Goal: Transaction & Acquisition: Purchase product/service

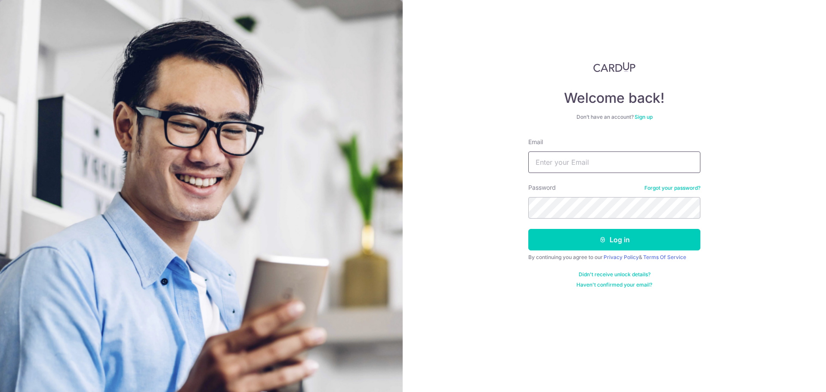
click at [582, 159] on input "Email" at bounding box center [614, 162] width 172 height 22
type input "dandeephua@outlook.com"
click at [611, 239] on button "Log in" at bounding box center [614, 240] width 172 height 22
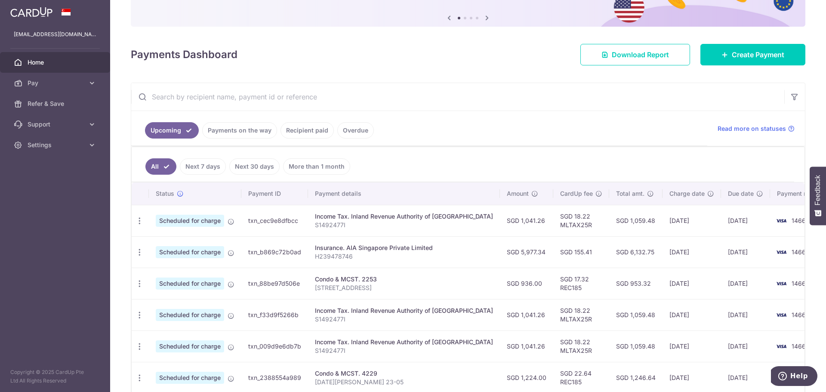
scroll to position [86, 0]
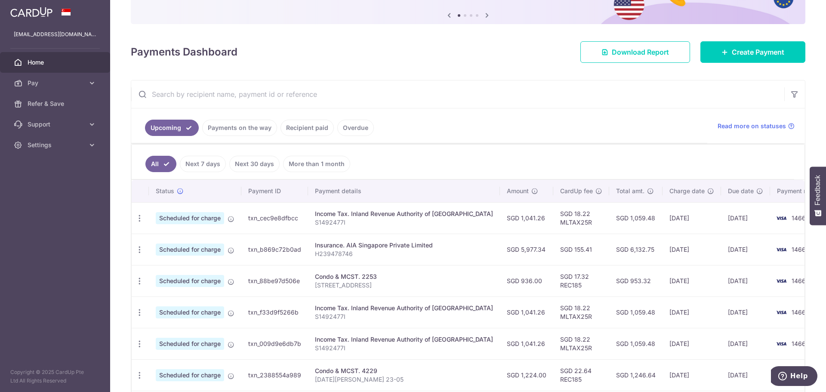
click at [394, 248] on div "Insurance. AIA Singapore Private Limited" at bounding box center [404, 245] width 178 height 9
click at [136, 248] on icon "button" at bounding box center [139, 249] width 9 height 9
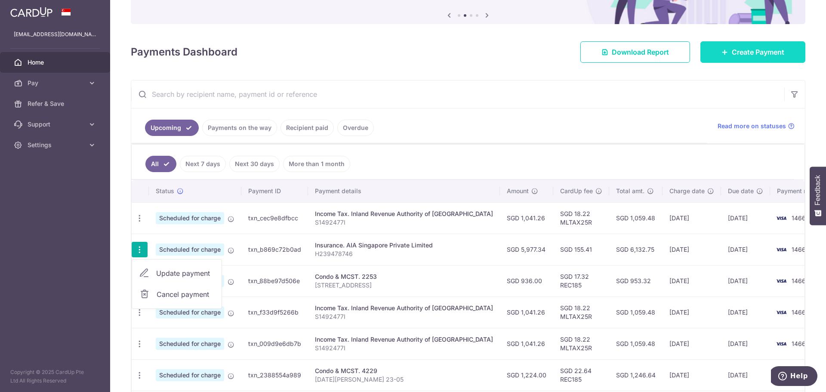
click at [732, 49] on span "Create Payment" at bounding box center [758, 52] width 52 height 10
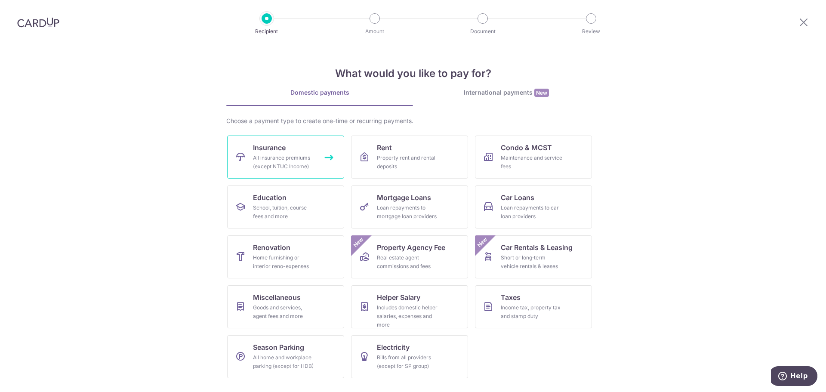
click at [295, 162] on div "All insurance premiums (except NTUC Income)" at bounding box center [284, 162] width 62 height 17
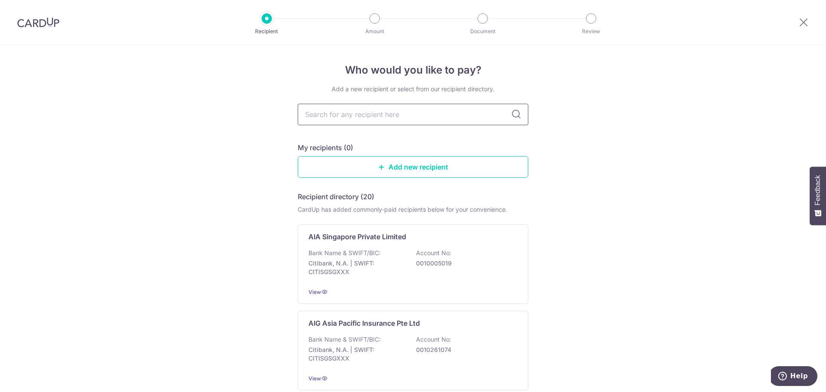
click at [373, 117] on input "text" at bounding box center [413, 115] width 231 height 22
type input "aia"
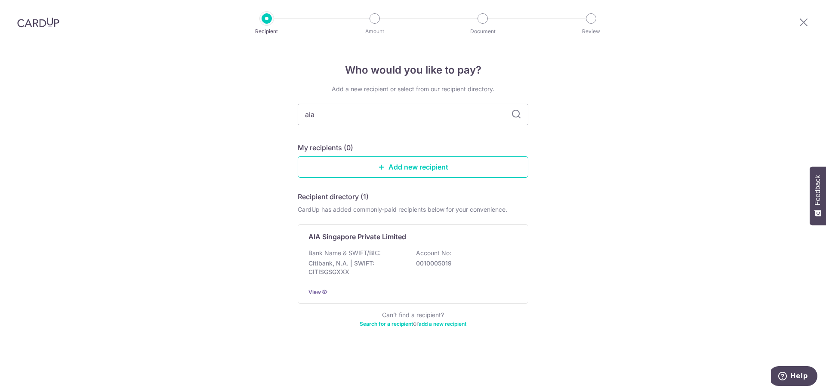
click at [513, 116] on icon at bounding box center [516, 114] width 10 height 10
click at [366, 241] on div "AIA Singapore Private Limited Bank Name & SWIFT/BIC: Citibank, N.A. | SWIFT: CI…" at bounding box center [413, 264] width 231 height 80
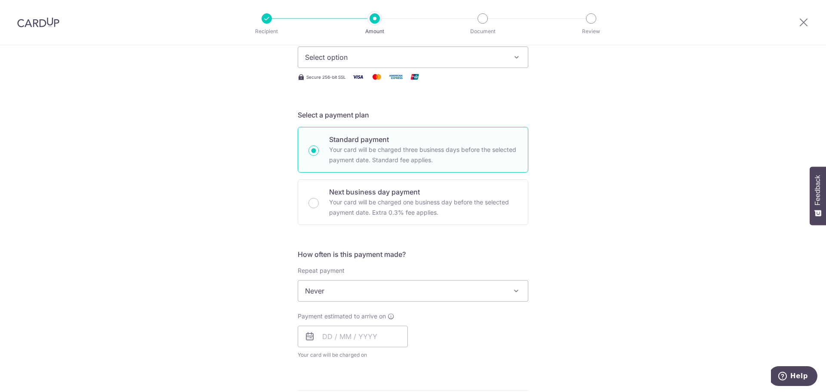
click at [399, 63] on button "Select option" at bounding box center [413, 57] width 231 height 22
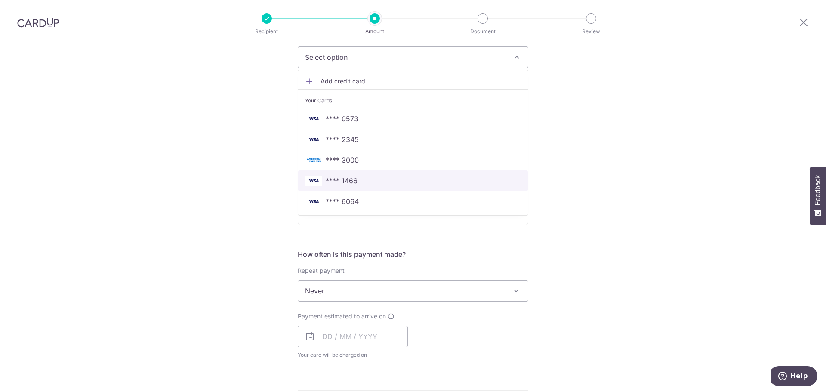
click at [338, 175] on link "**** 1466" at bounding box center [413, 180] width 230 height 21
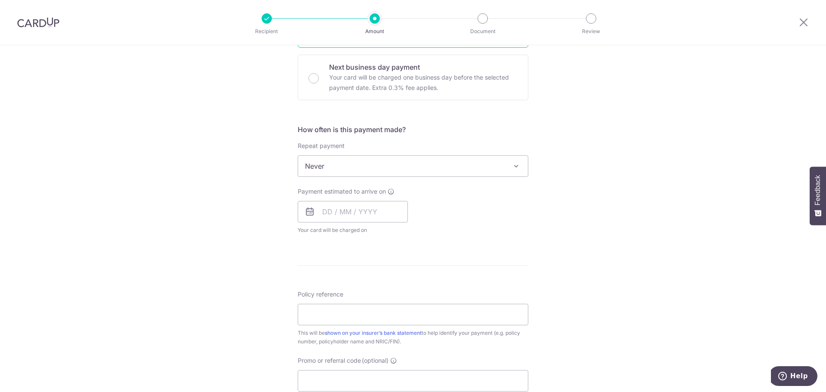
scroll to position [258, 0]
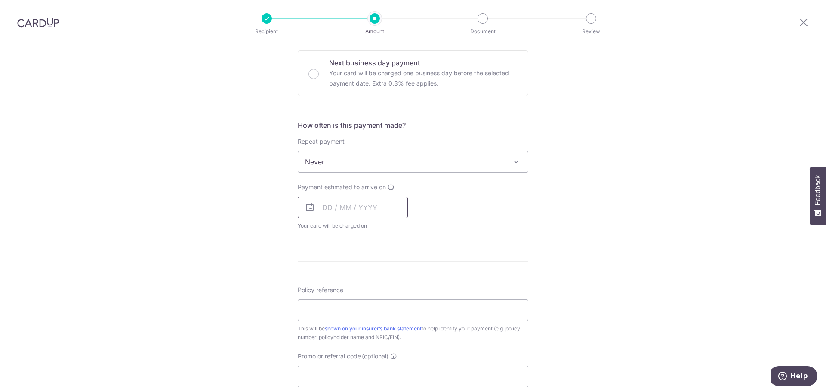
click at [326, 208] on input "text" at bounding box center [353, 208] width 110 height 22
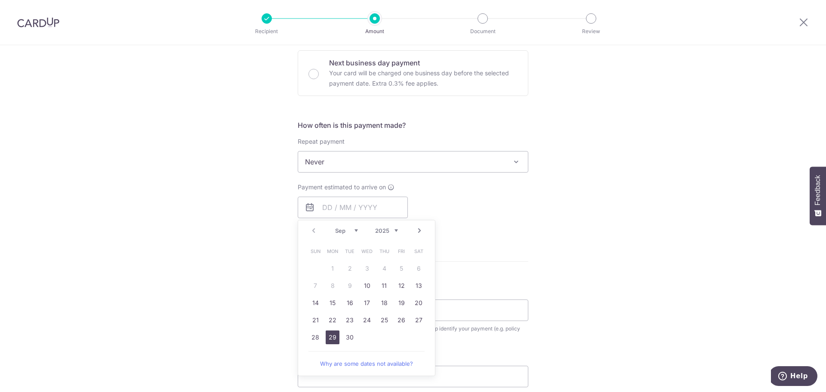
click at [329, 338] on link "29" at bounding box center [333, 337] width 14 height 14
type input "[DATE]"
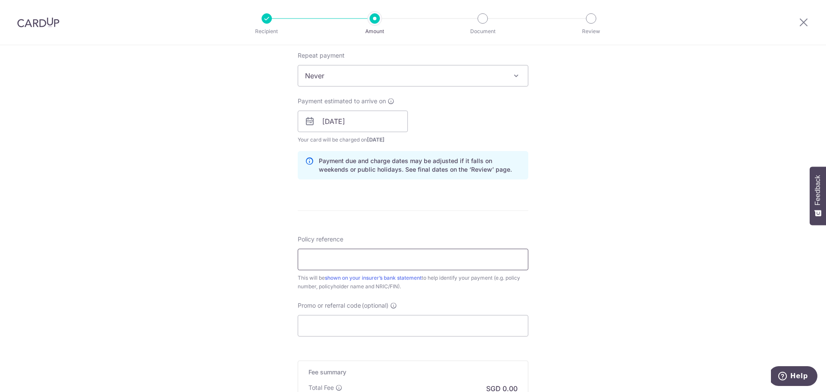
scroll to position [387, 0]
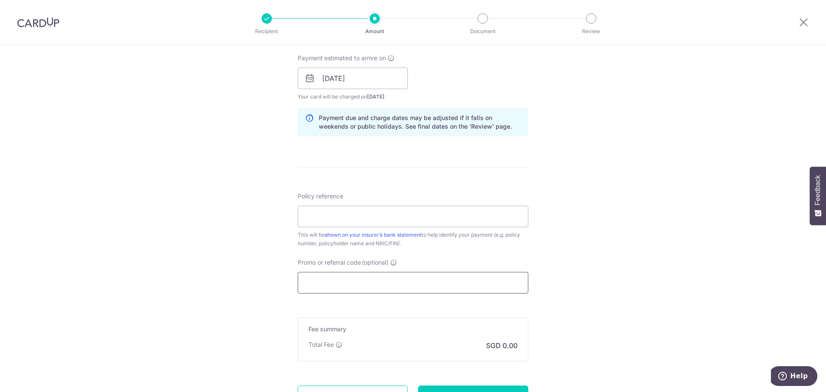
click at [360, 282] on input "Promo or referral code (optional)" at bounding box center [413, 283] width 231 height 22
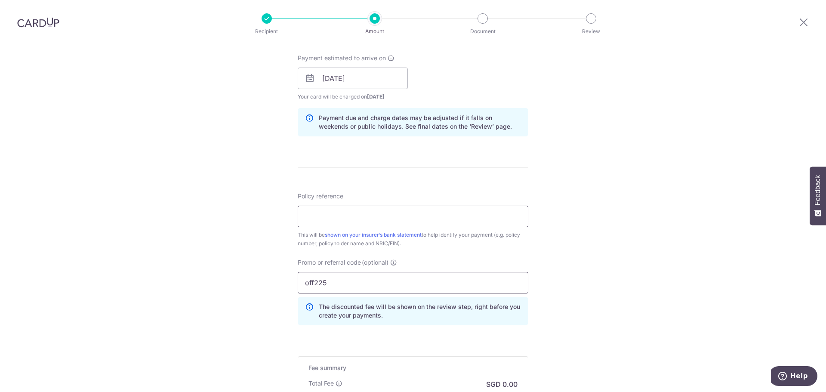
type input "off225"
click at [336, 216] on input "Policy reference" at bounding box center [413, 217] width 231 height 22
type input "H239478746"
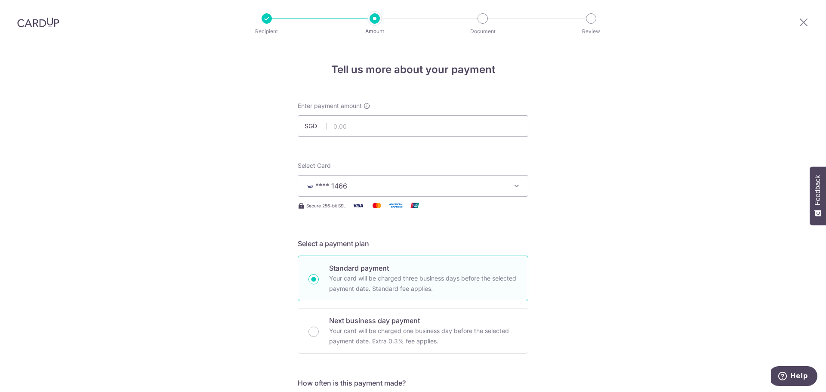
scroll to position [0, 0]
click at [346, 120] on input "text" at bounding box center [413, 127] width 231 height 22
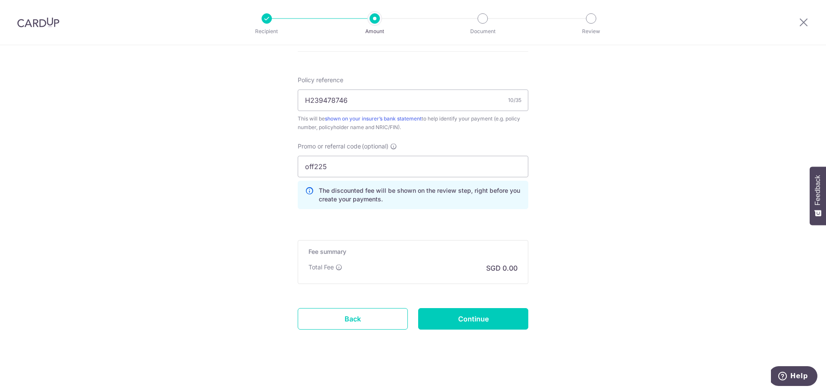
scroll to position [505, 0]
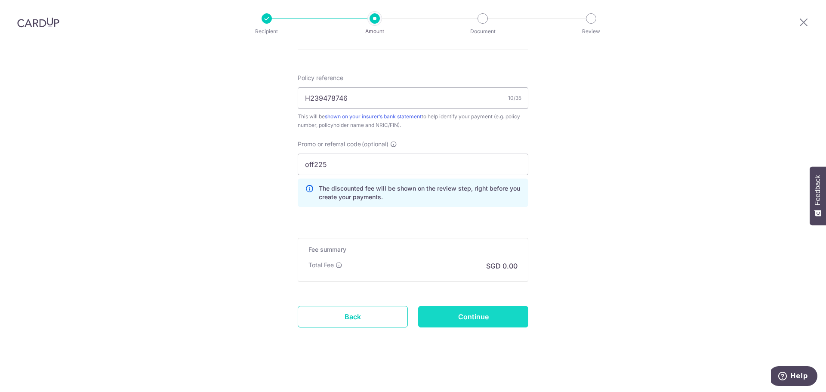
click at [429, 316] on input "Continue" at bounding box center [473, 317] width 110 height 22
type input "5,977.34"
type input "Create Schedule"
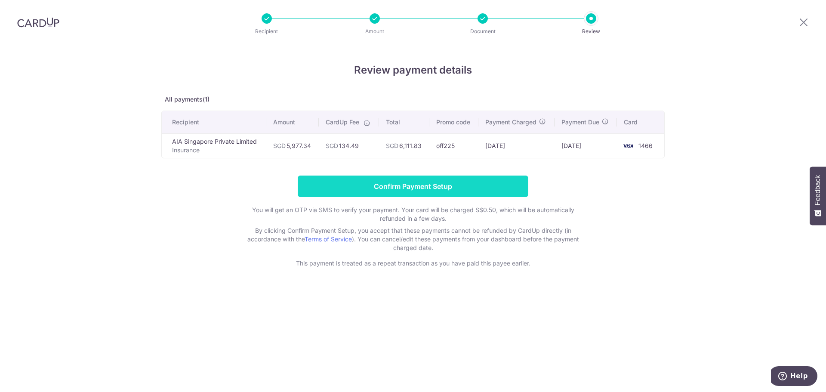
click at [437, 191] on input "Confirm Payment Setup" at bounding box center [413, 186] width 231 height 22
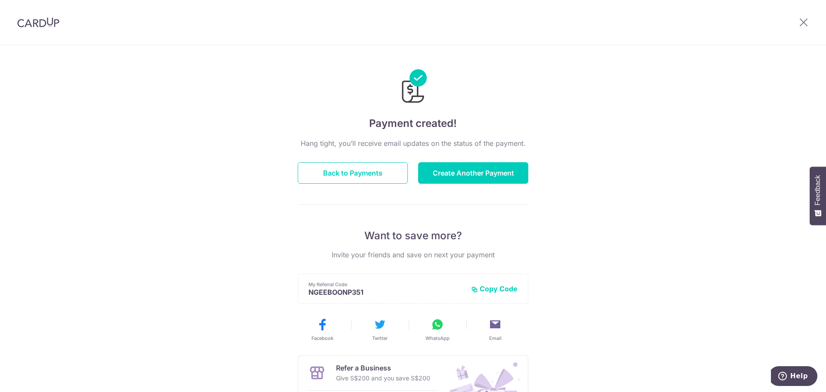
click at [809, 23] on div at bounding box center [803, 22] width 45 height 45
click at [805, 23] on icon at bounding box center [803, 22] width 10 height 11
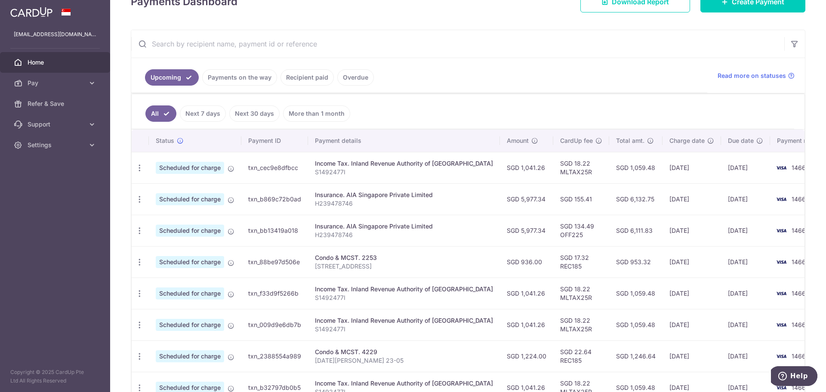
scroll to position [129, 0]
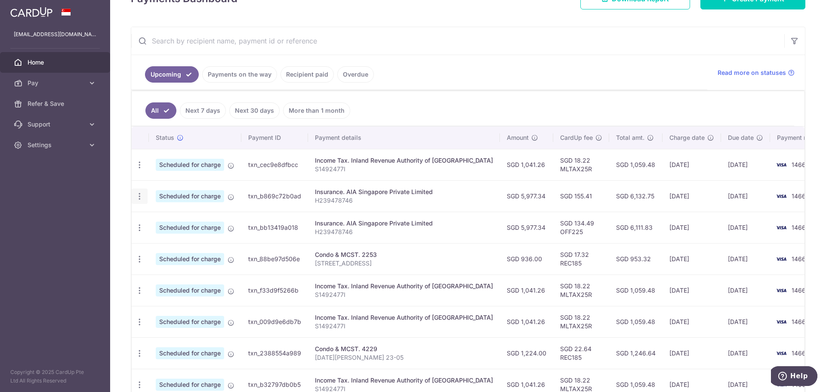
click at [138, 195] on icon "button" at bounding box center [139, 196] width 9 height 9
click at [166, 241] on span "Cancel payment" at bounding box center [186, 241] width 58 height 10
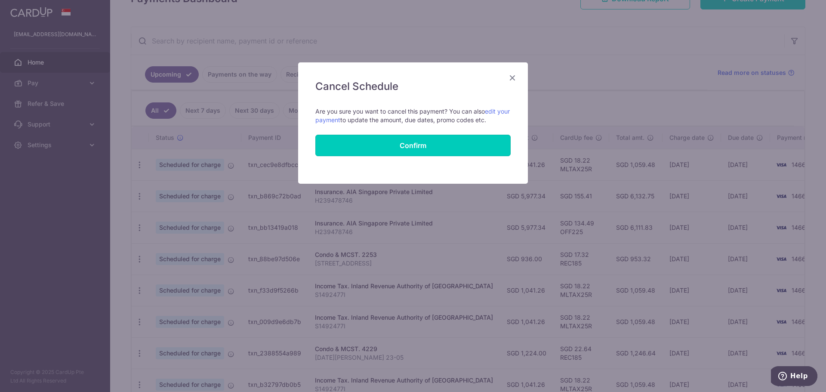
click at [417, 147] on button "Confirm" at bounding box center [412, 146] width 195 height 22
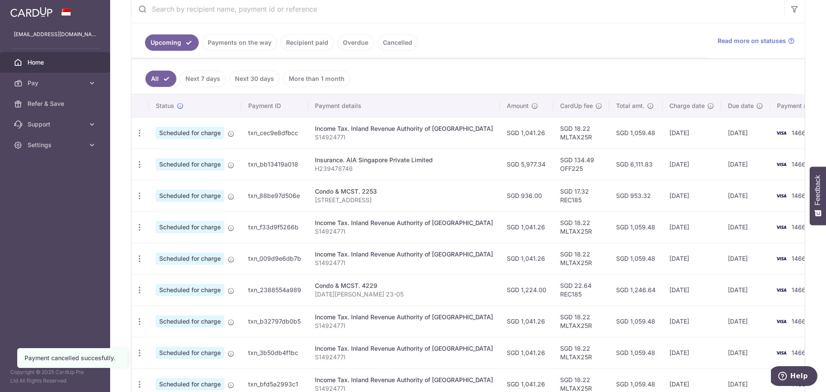
scroll to position [172, 0]
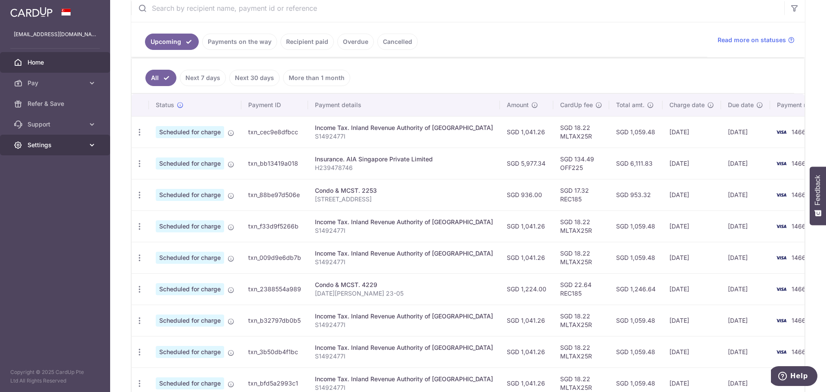
click at [44, 148] on span "Settings" at bounding box center [56, 145] width 57 height 9
click at [41, 182] on span "Logout" at bounding box center [56, 186] width 57 height 9
